Goal: Transaction & Acquisition: Purchase product/service

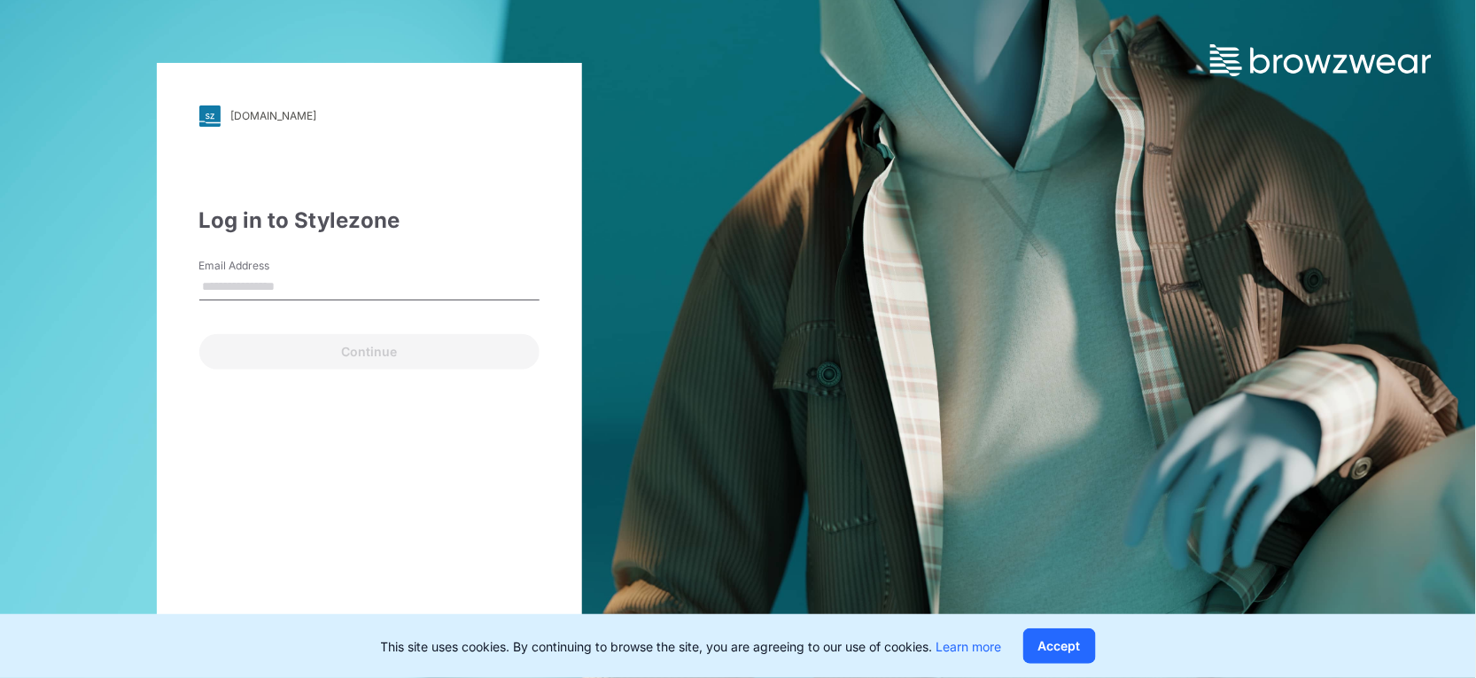
type input "**********"
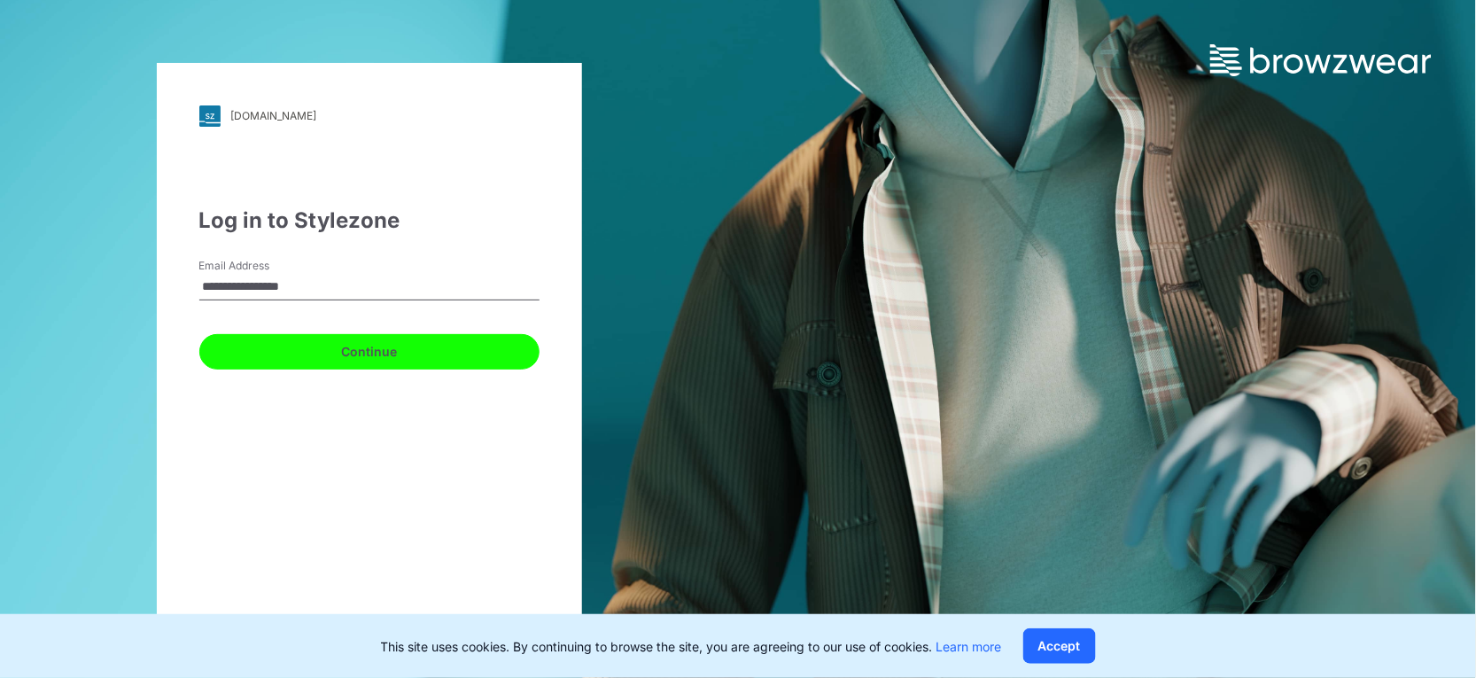
drag, startPoint x: 370, startPoint y: 354, endPoint x: 366, endPoint y: 363, distance: 10.7
click at [370, 353] on button "Continue" at bounding box center [369, 351] width 340 height 35
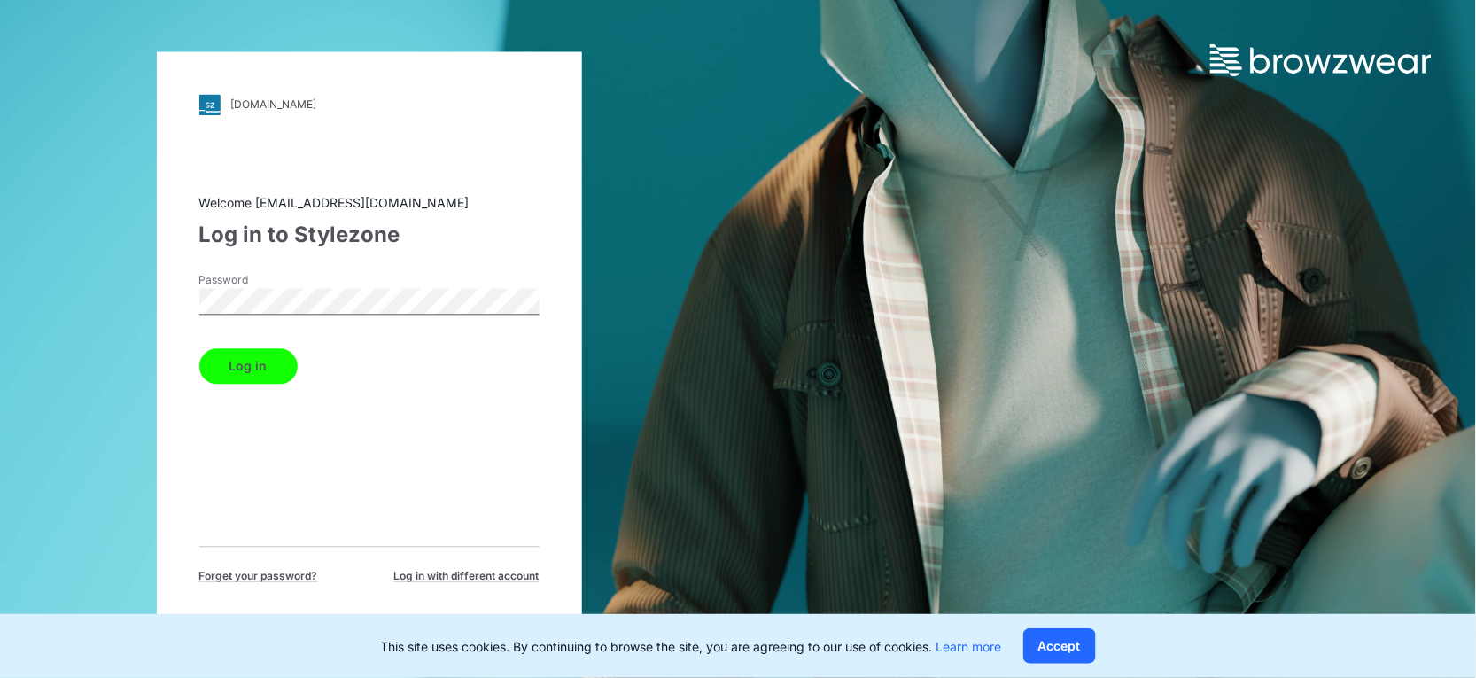
click at [273, 359] on button "Log in" at bounding box center [248, 365] width 98 height 35
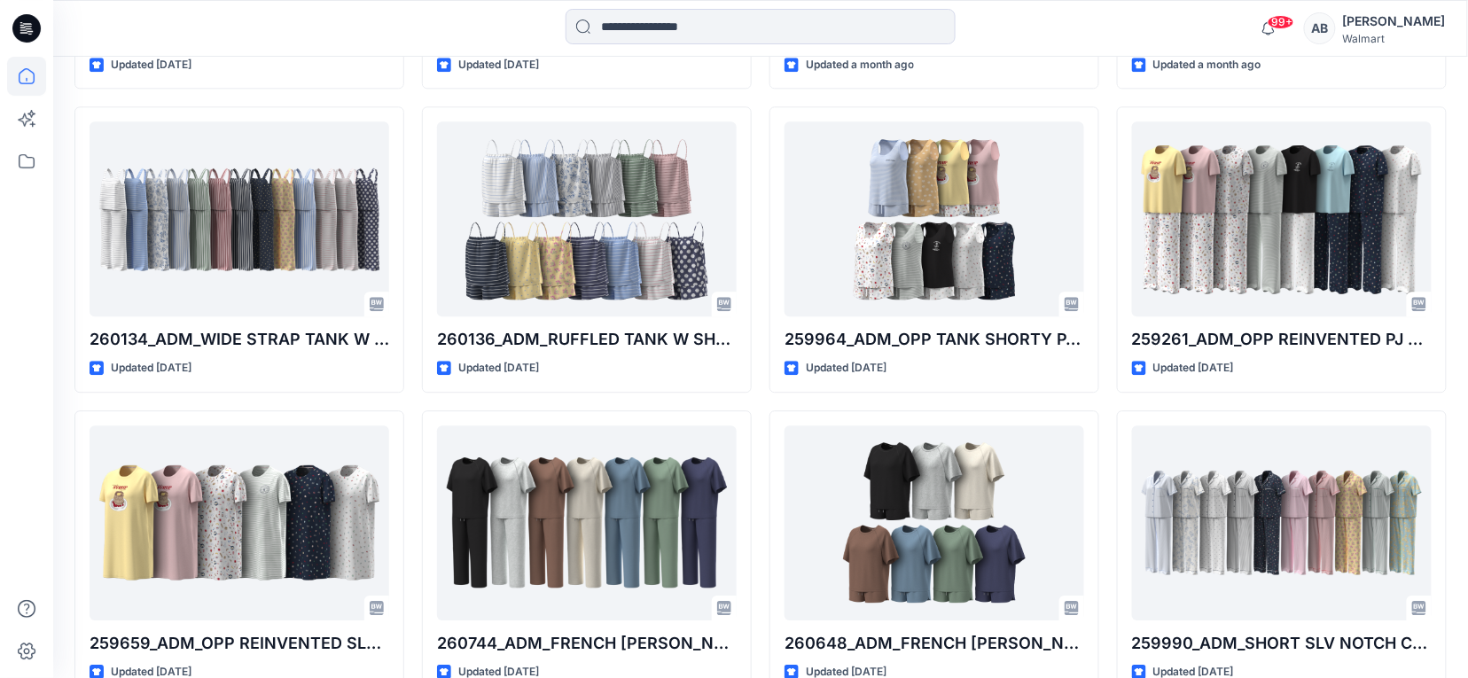
scroll to position [1391, 0]
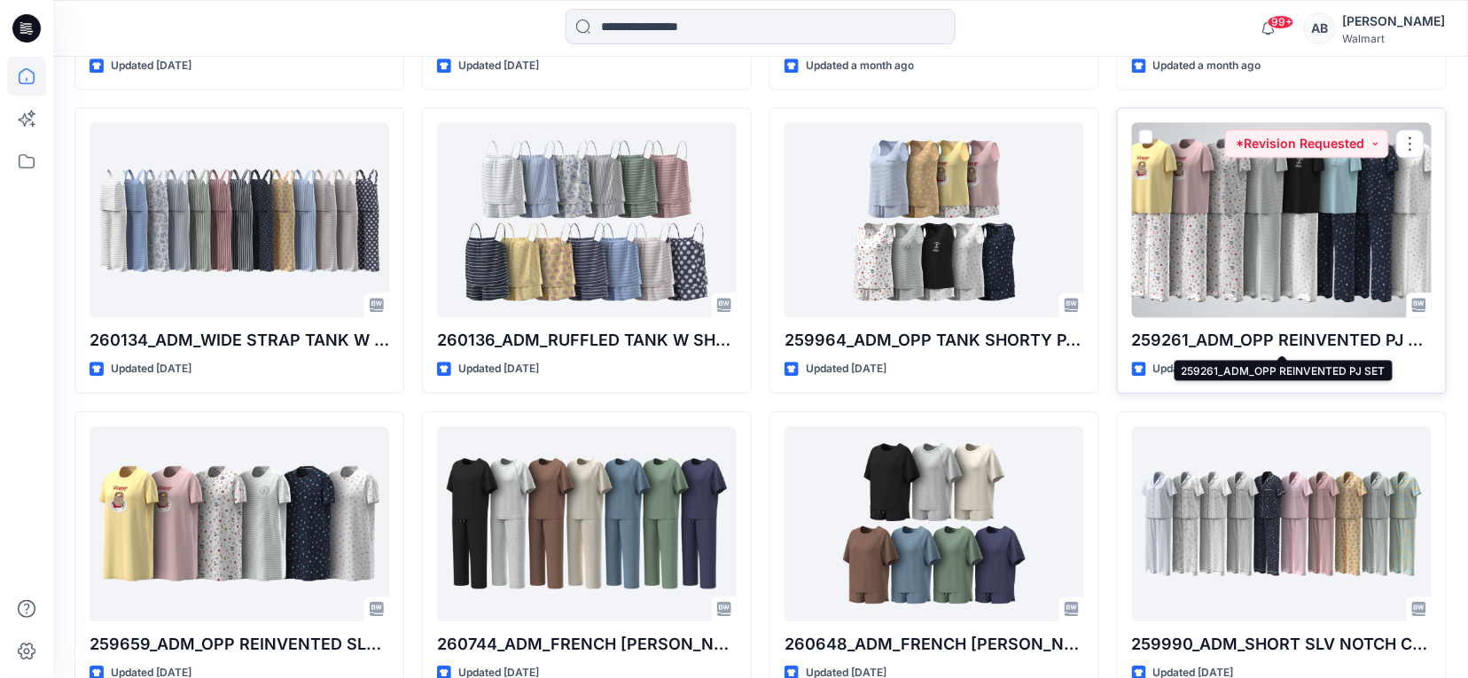
click at [1342, 349] on p "259261_ADM_OPP REINVENTED PJ SET" at bounding box center [1282, 340] width 300 height 25
click at [1323, 282] on div at bounding box center [1282, 219] width 300 height 195
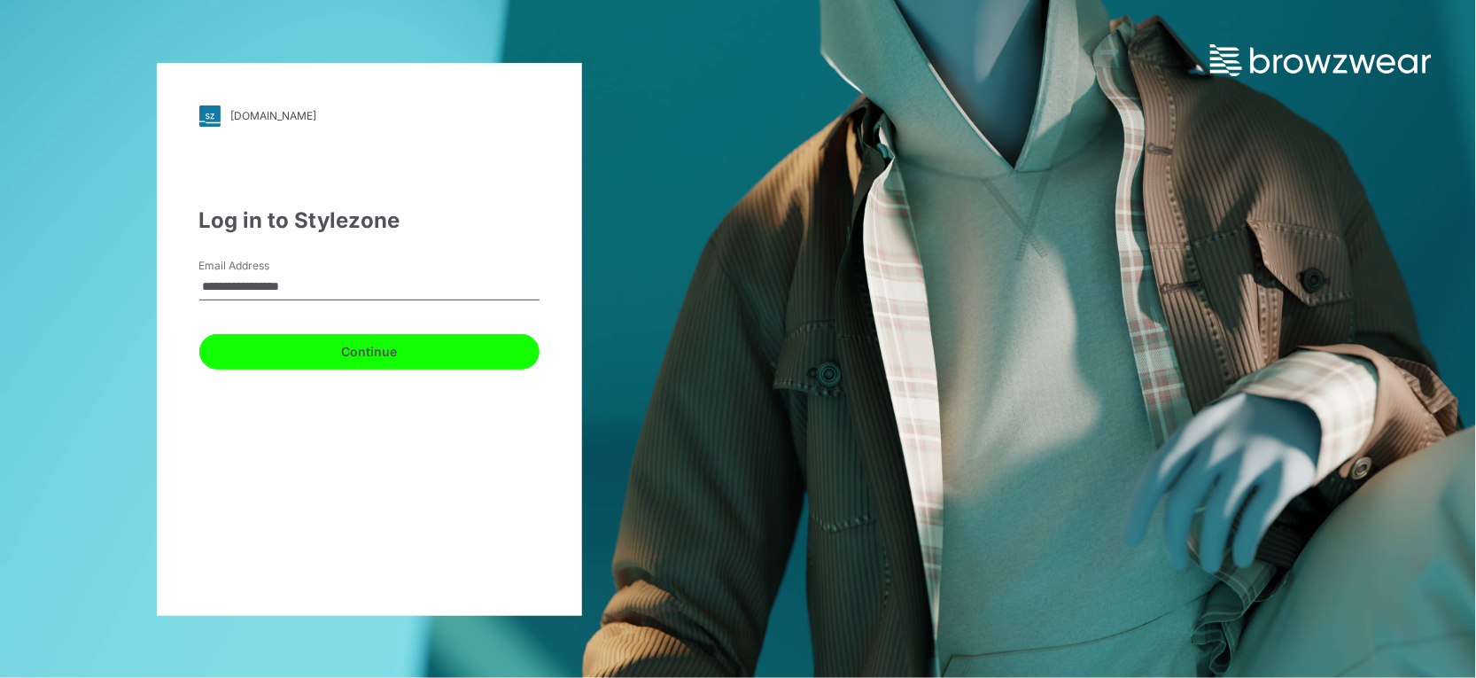
click at [475, 359] on button "Continue" at bounding box center [369, 351] width 340 height 35
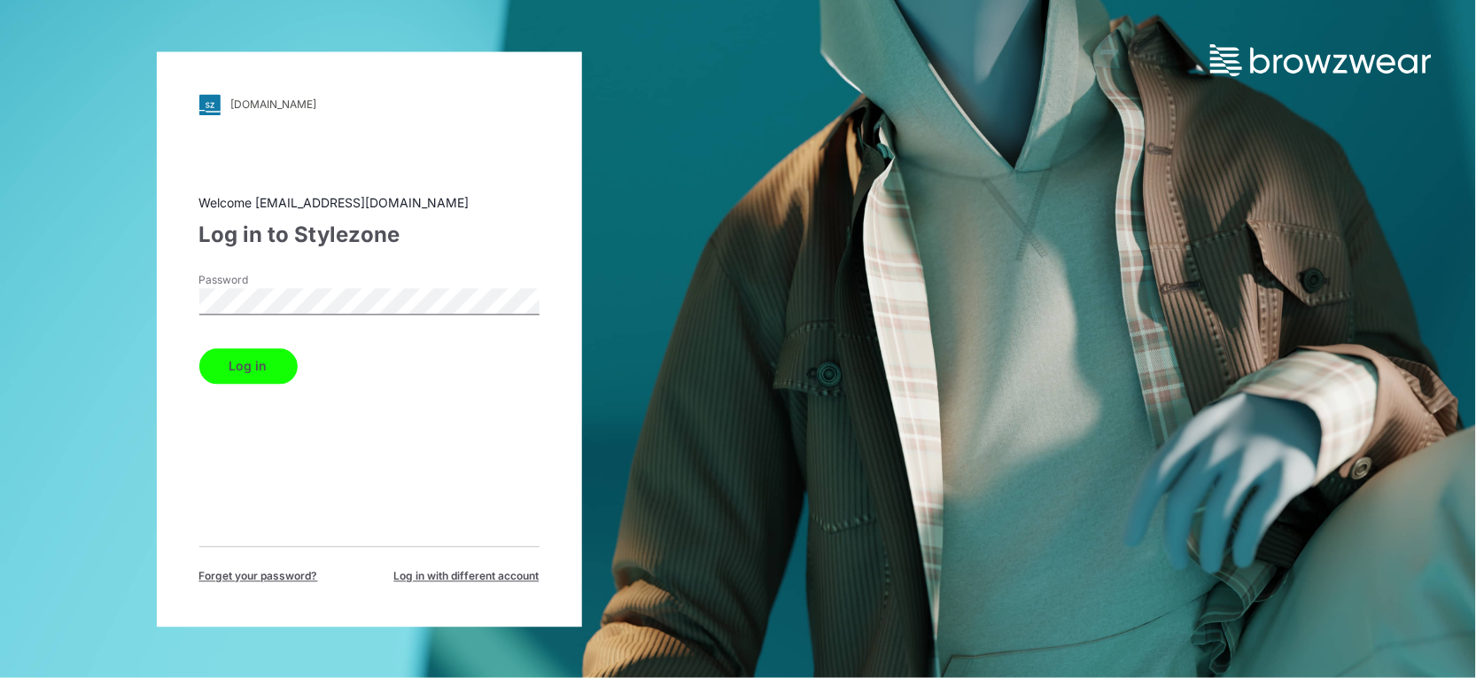
click at [239, 363] on button "Log in" at bounding box center [248, 365] width 98 height 35
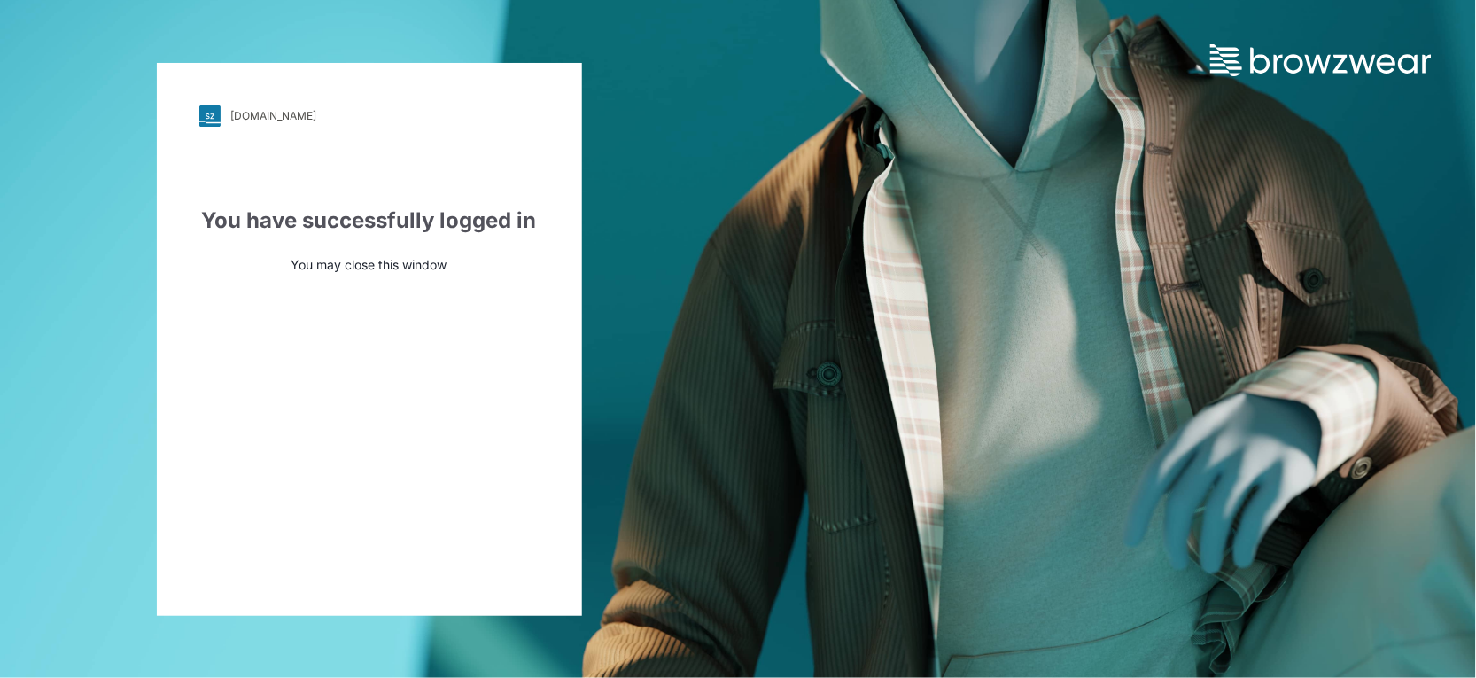
click at [595, 25] on div "[DOMAIN_NAME] Loading... You have successfully logged in You may close this win…" at bounding box center [369, 339] width 738 height 678
